Goal: Find specific page/section: Find specific page/section

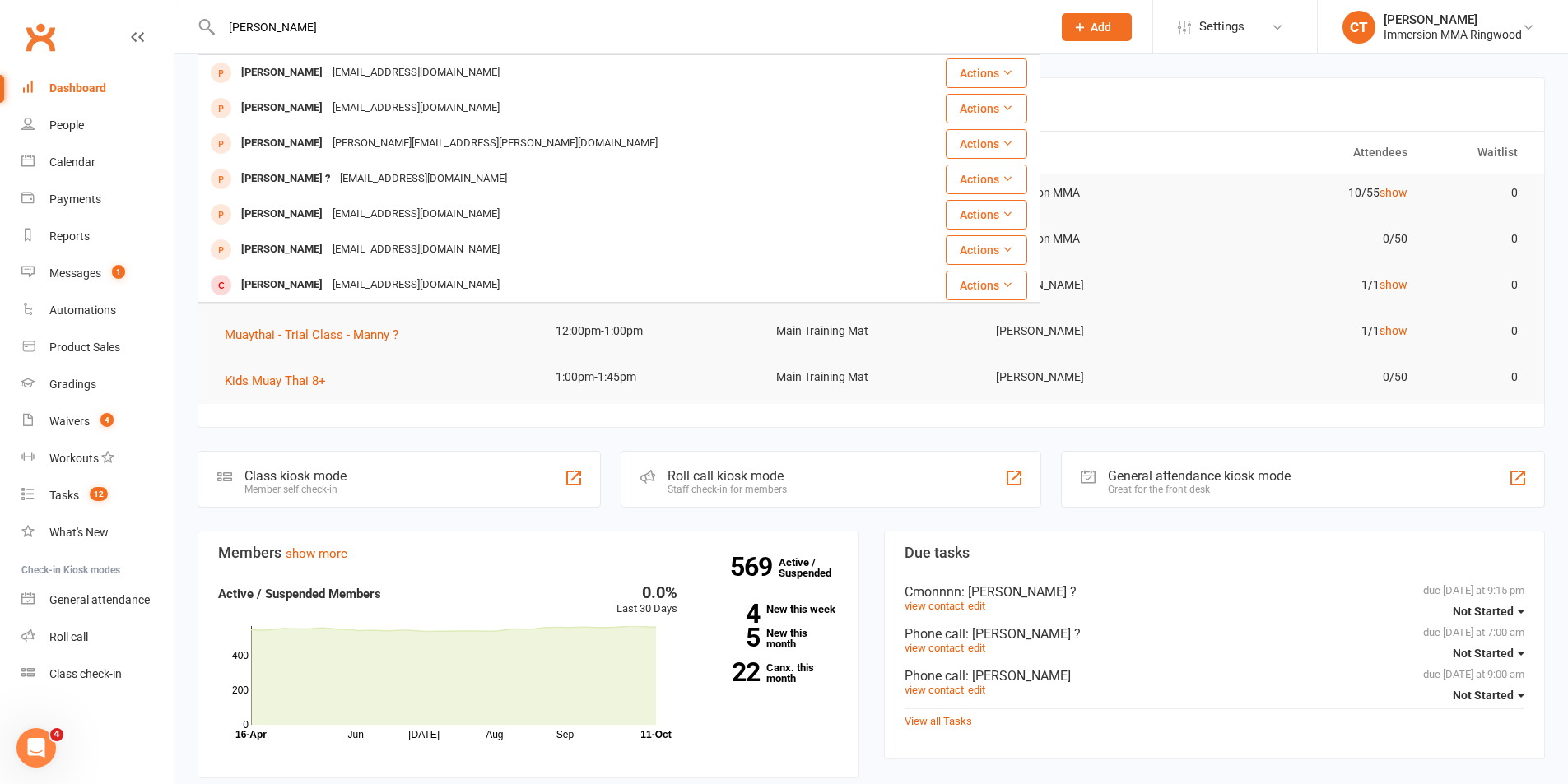
drag, startPoint x: 336, startPoint y: 35, endPoint x: 41, endPoint y: 34, distance: 295.0
click at [41, 4] on header "[PERSON_NAME] [PERSON_NAME] [PERSON_NAME][EMAIL_ADDRESS][DOMAIN_NAME] Actions […" at bounding box center [784, 4] width 1568 height 0
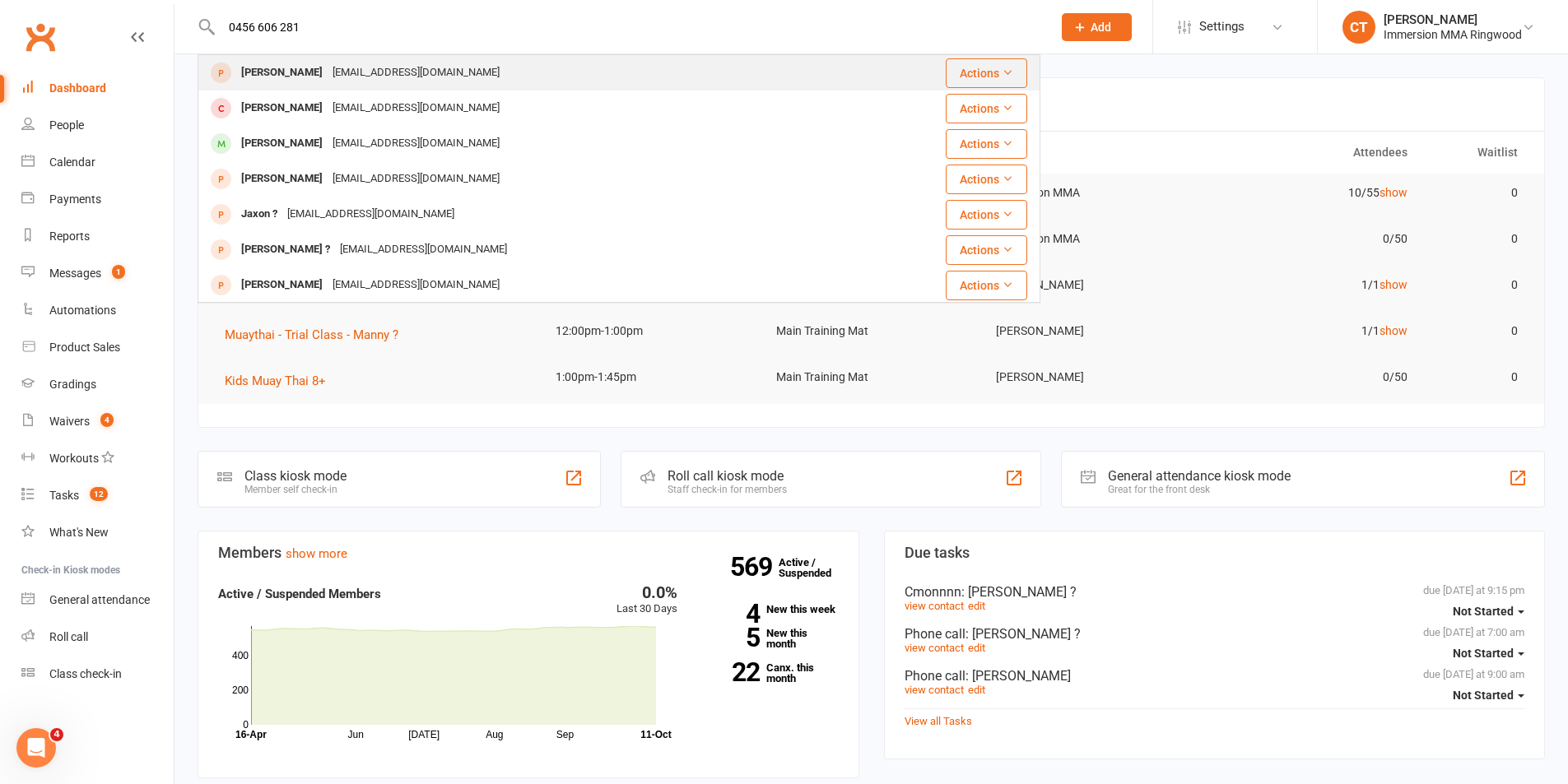
type input "0456 606 281"
click at [275, 75] on div "[PERSON_NAME]" at bounding box center [281, 73] width 91 height 24
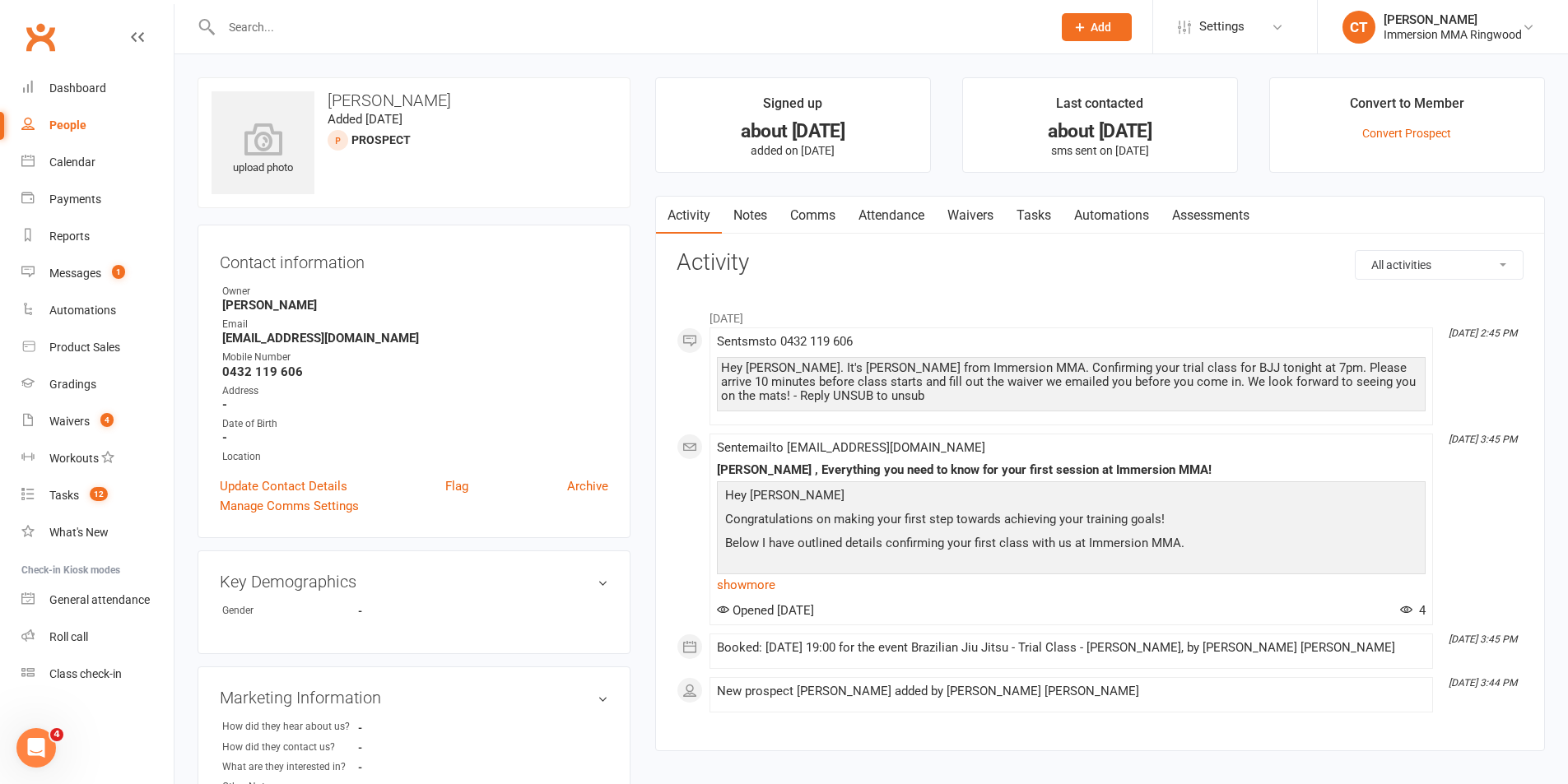
click at [289, 17] on input "text" at bounding box center [629, 27] width 824 height 23
paste input "0456 606 281"
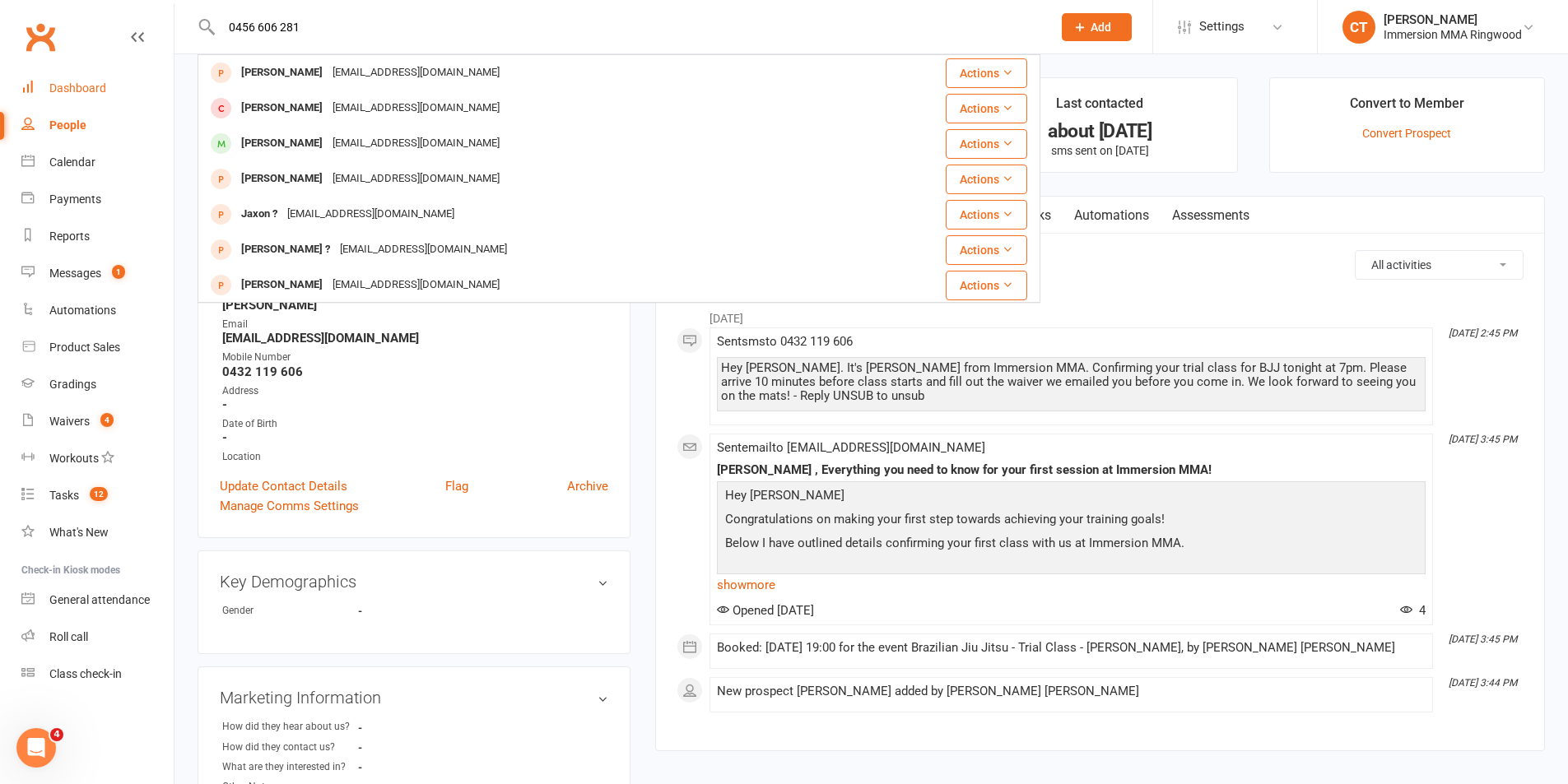
type input "0456 606 281"
click at [65, 88] on div "Dashboard" at bounding box center [77, 88] width 56 height 13
